Goal: Task Accomplishment & Management: Use online tool/utility

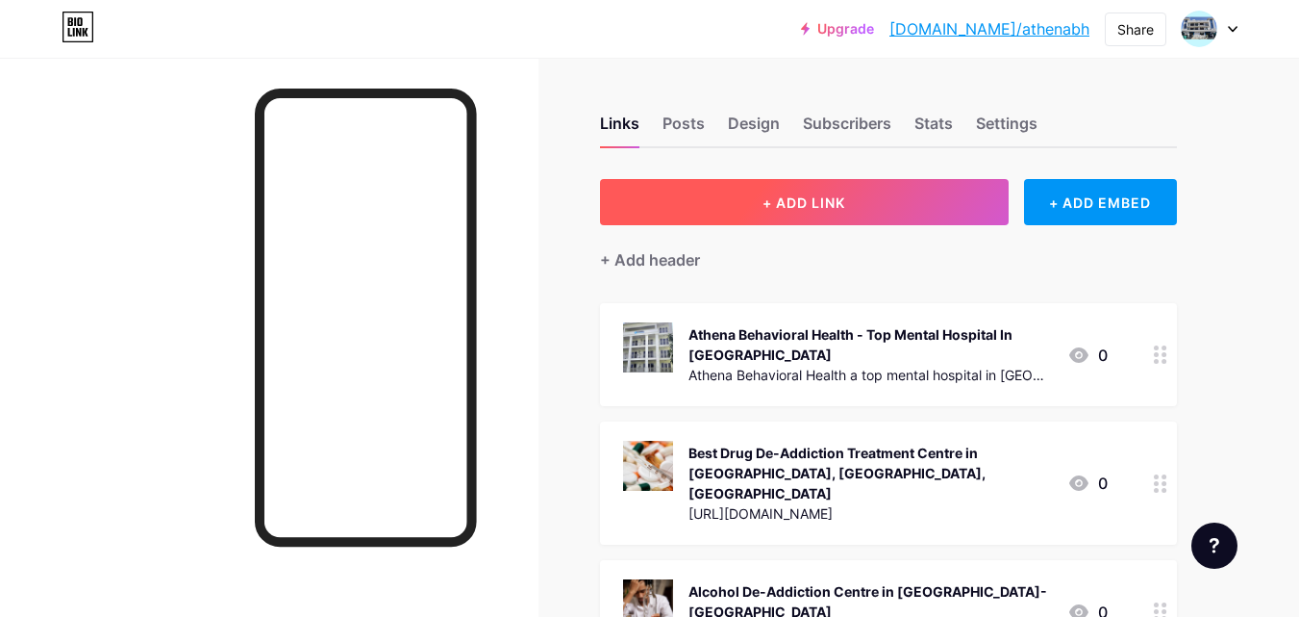
click at [889, 214] on button "+ ADD LINK" at bounding box center [804, 202] width 409 height 46
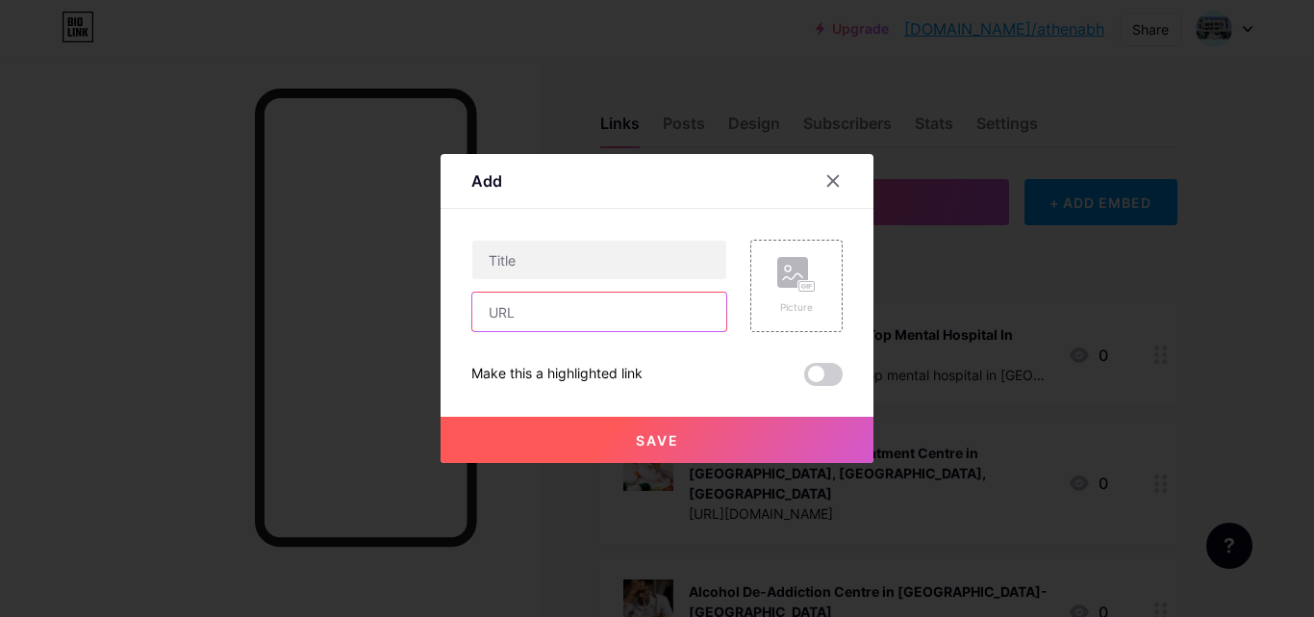
click at [502, 302] on input "text" at bounding box center [599, 311] width 254 height 38
paste input "[URL][DOMAIN_NAME]"
type input "[URL][DOMAIN_NAME]"
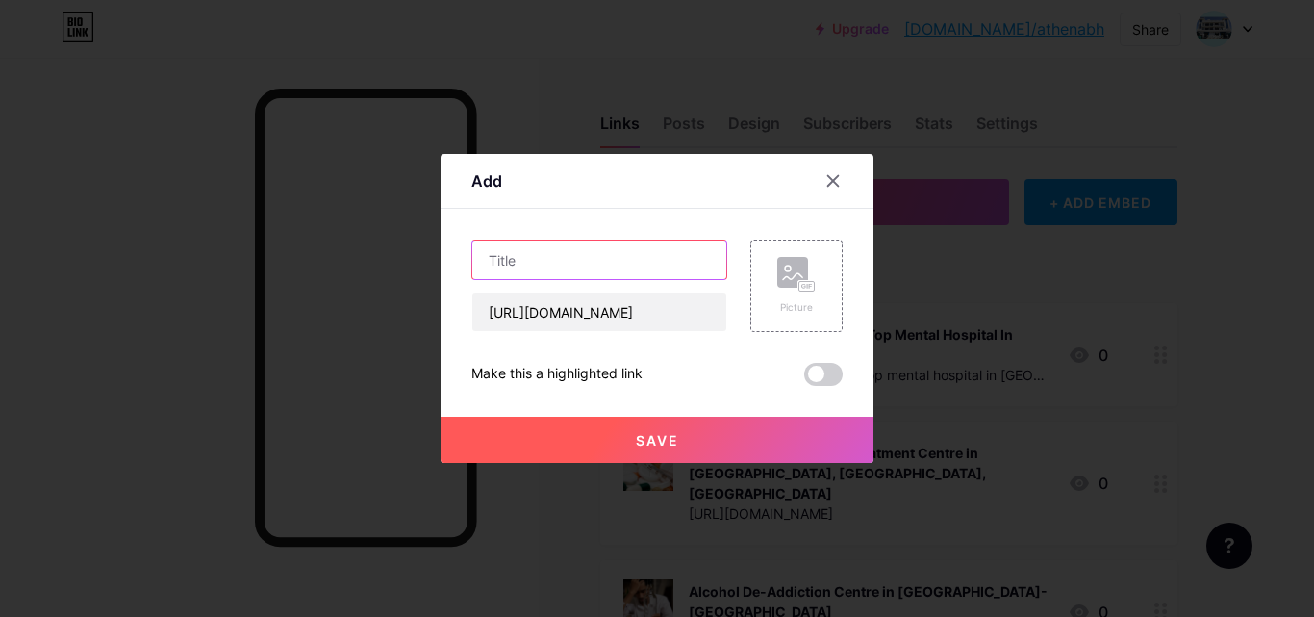
scroll to position [0, 0]
click at [507, 276] on input "text" at bounding box center [599, 259] width 254 height 38
click at [590, 250] on input "text" at bounding box center [599, 259] width 254 height 38
paste input "[MEDICAL_DATA] Treatment in [GEOGRAPHIC_DATA] & [GEOGRAPHIC_DATA] [GEOGRAPHIC_D…"
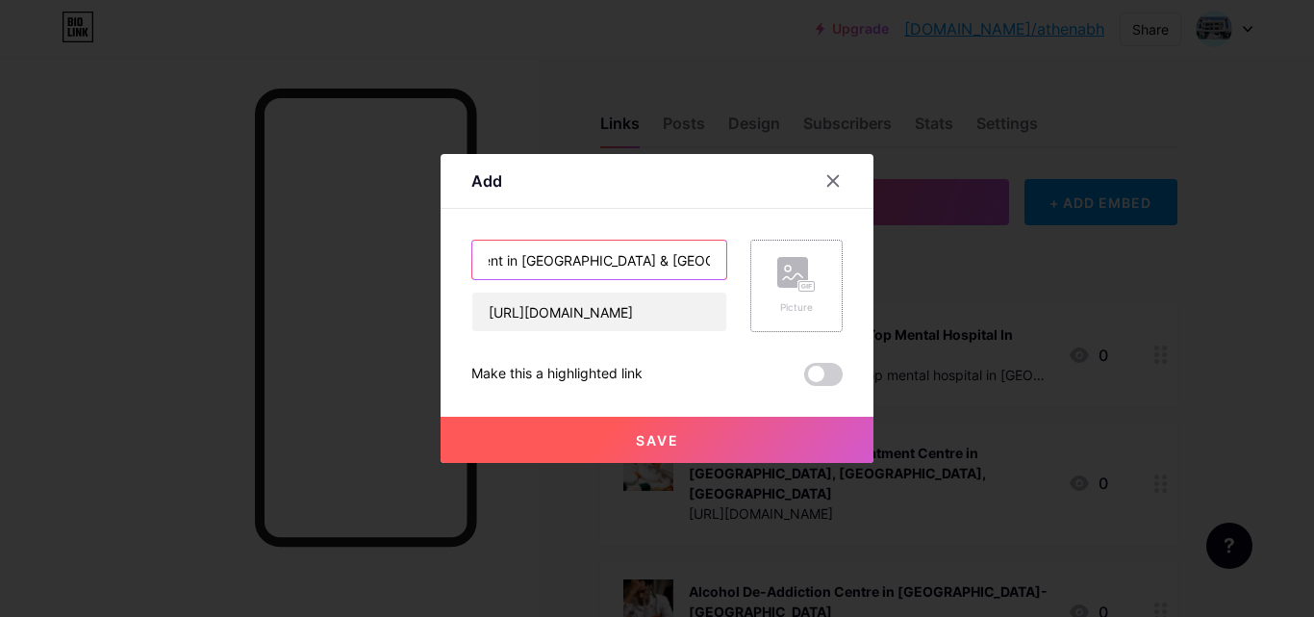
type input "[MEDICAL_DATA] Treatment in [GEOGRAPHIC_DATA] & [GEOGRAPHIC_DATA] [GEOGRAPHIC_D…"
click at [788, 264] on rect at bounding box center [792, 272] width 31 height 31
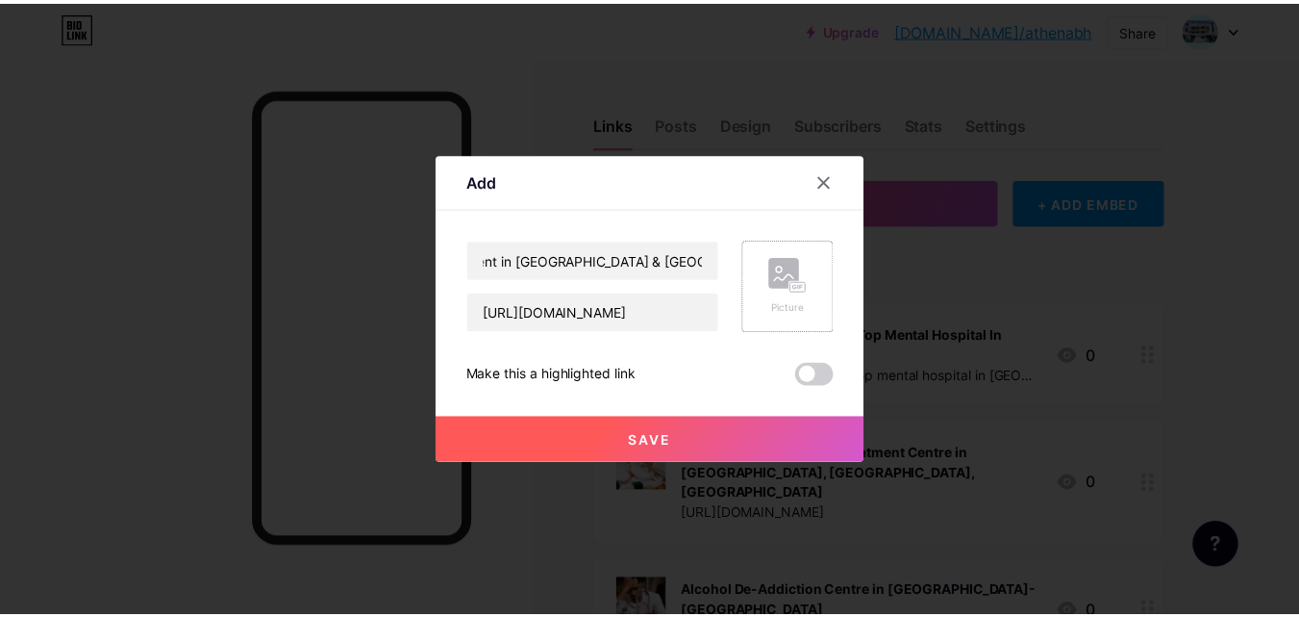
scroll to position [0, 0]
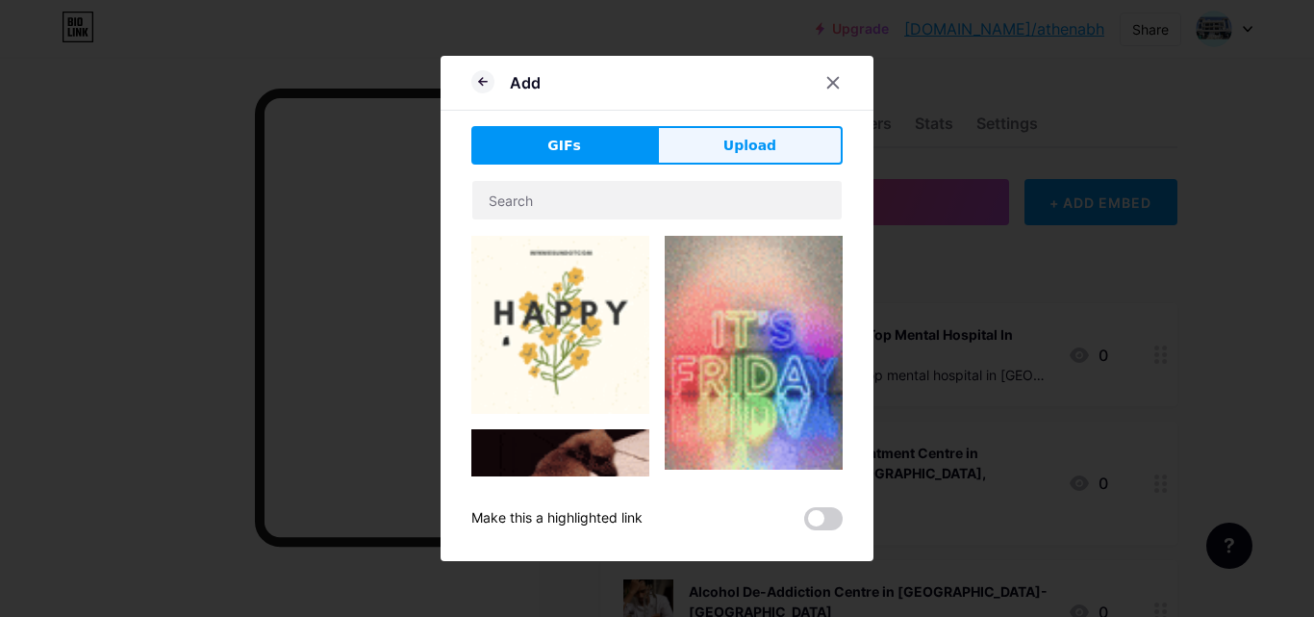
click at [711, 159] on button "Upload" at bounding box center [750, 145] width 186 height 38
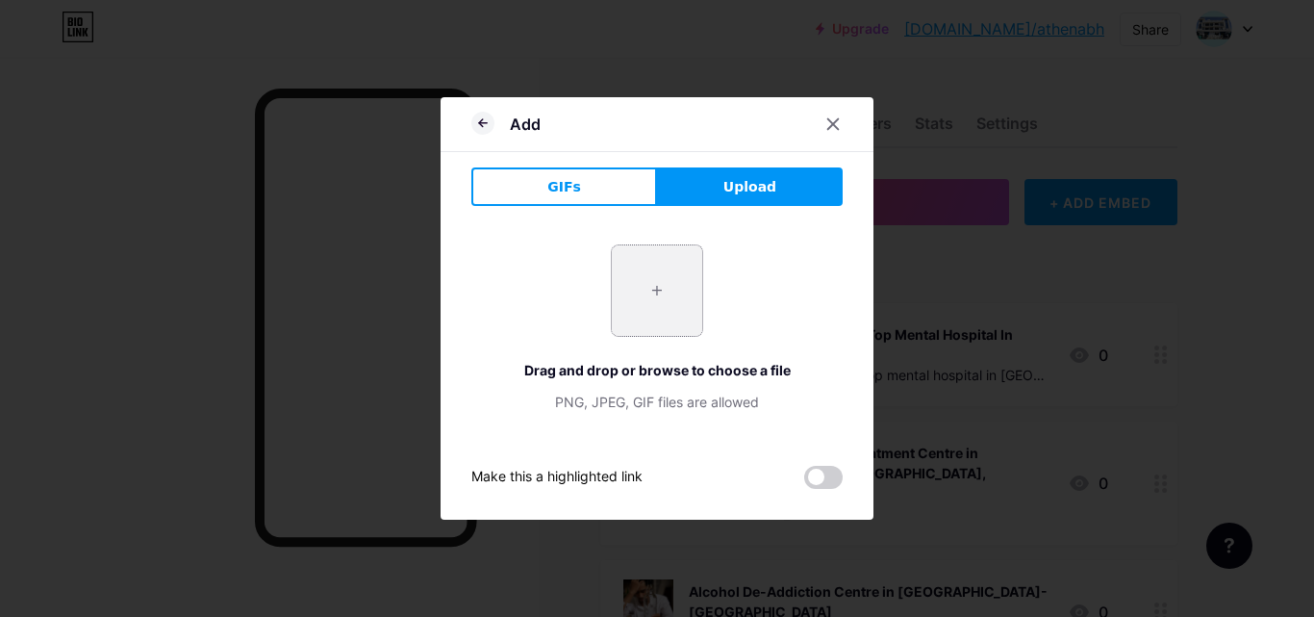
click at [669, 305] on input "file" at bounding box center [657, 290] width 90 height 90
type input "C:\fakepath\[MEDICAL_DATA] Treatment (3).jpg"
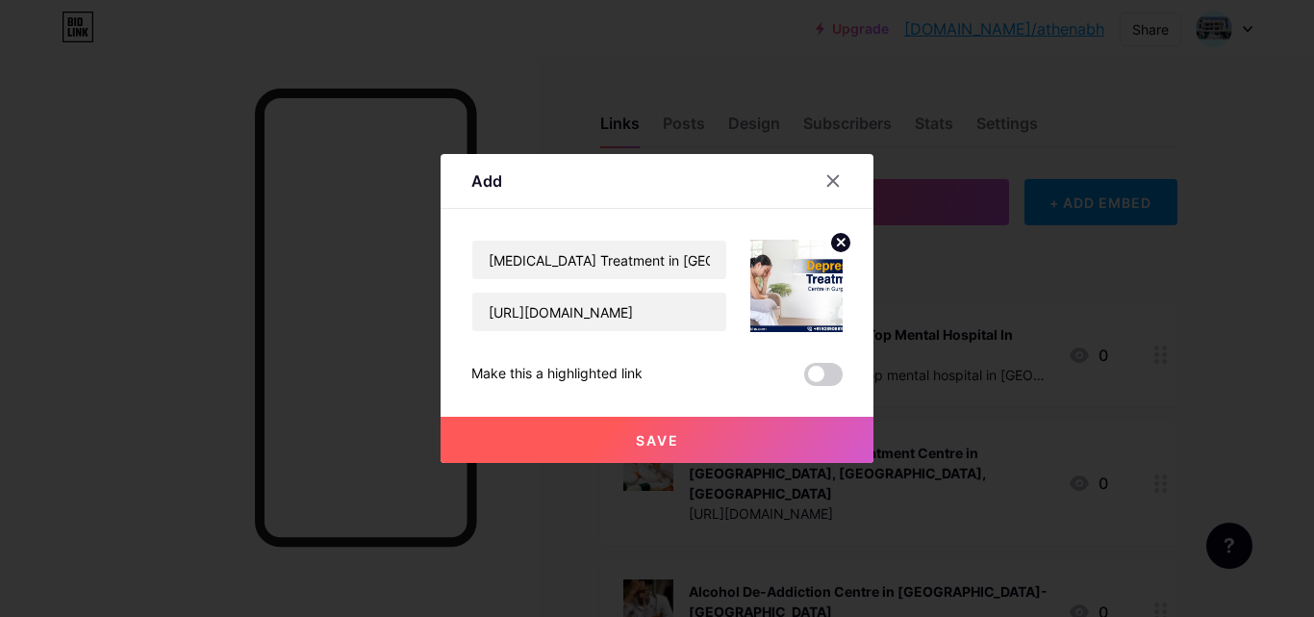
click at [651, 438] on span "Save" at bounding box center [657, 440] width 43 height 16
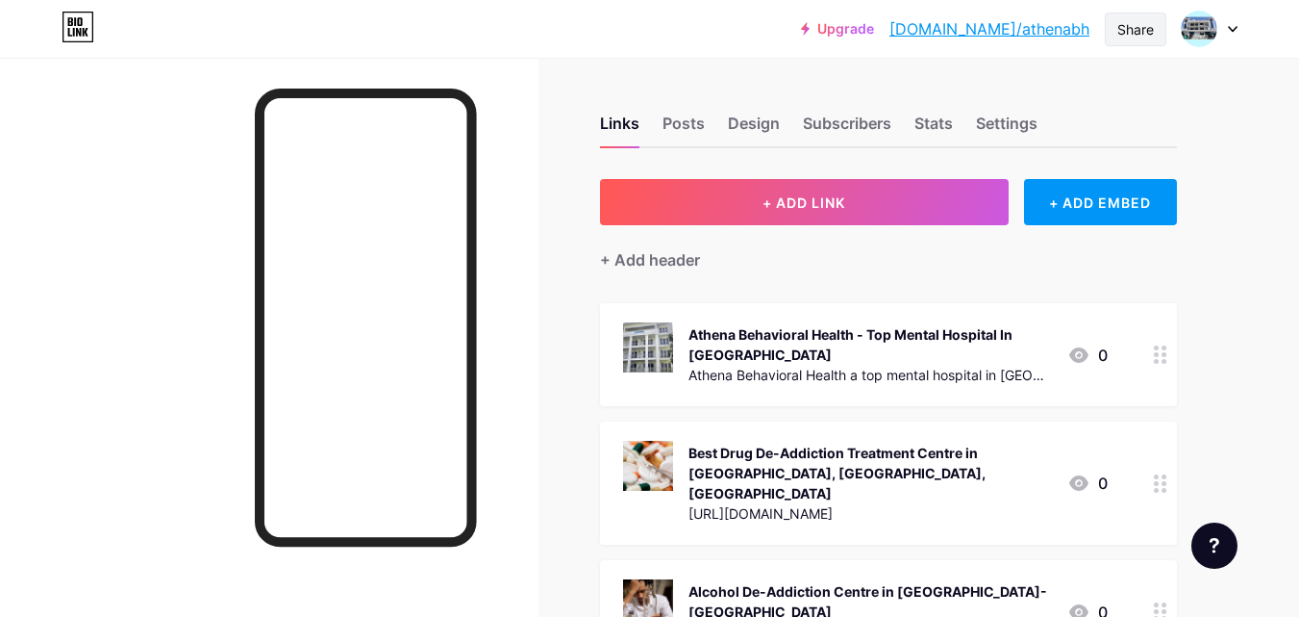
click at [1146, 16] on div "Share" at bounding box center [1136, 30] width 62 height 34
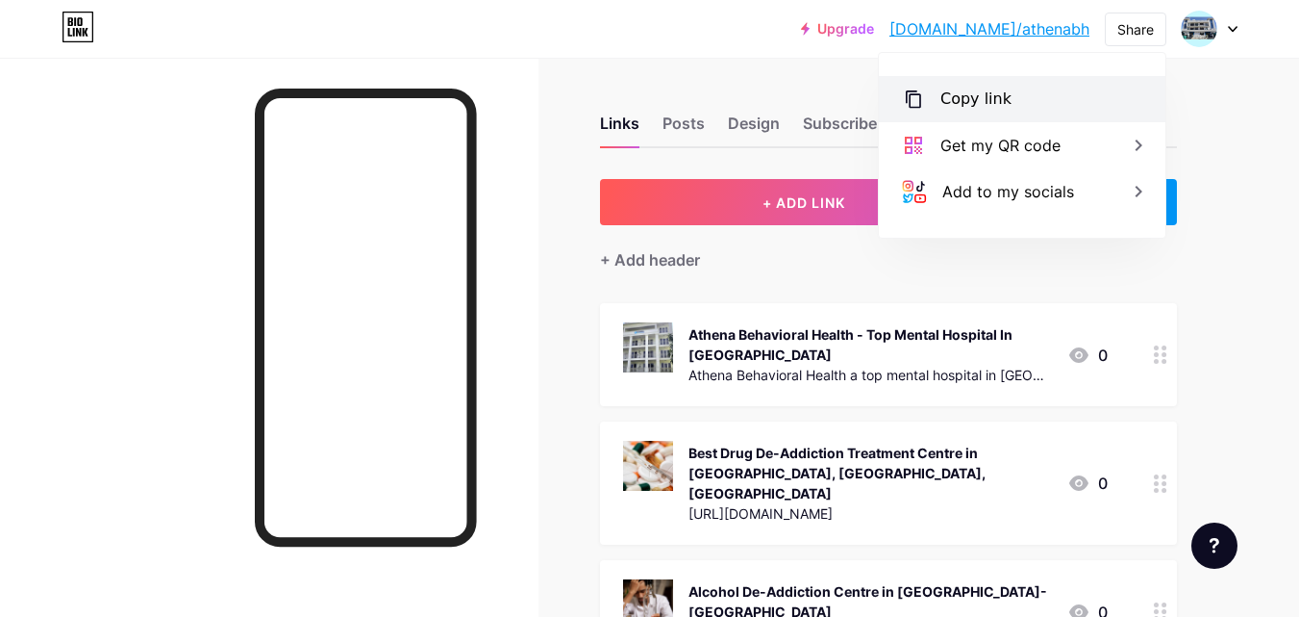
click at [966, 101] on div "Copy link" at bounding box center [976, 99] width 71 height 23
